Goal: Information Seeking & Learning: Learn about a topic

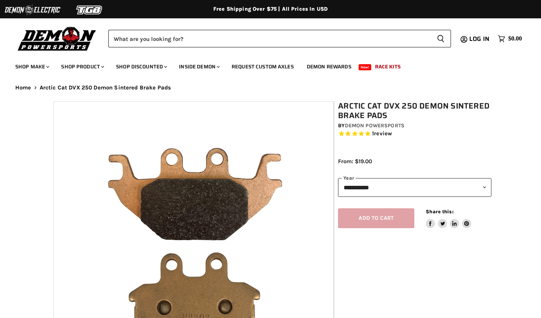
select select "******"
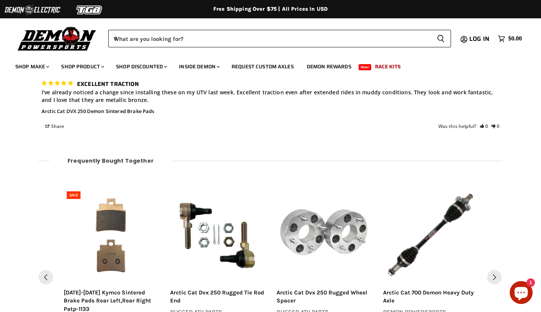
scroll to position [888, 0]
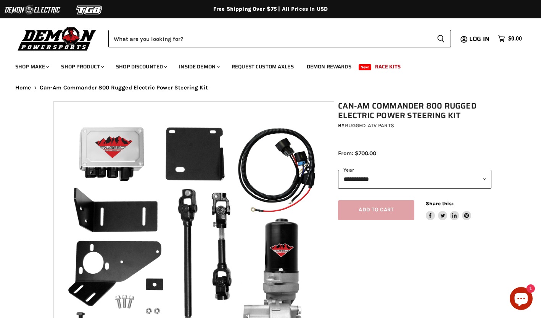
select select "******"
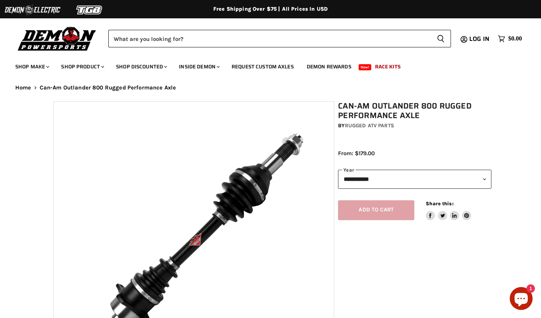
select select "******"
